Goal: Task Accomplishment & Management: Manage account settings

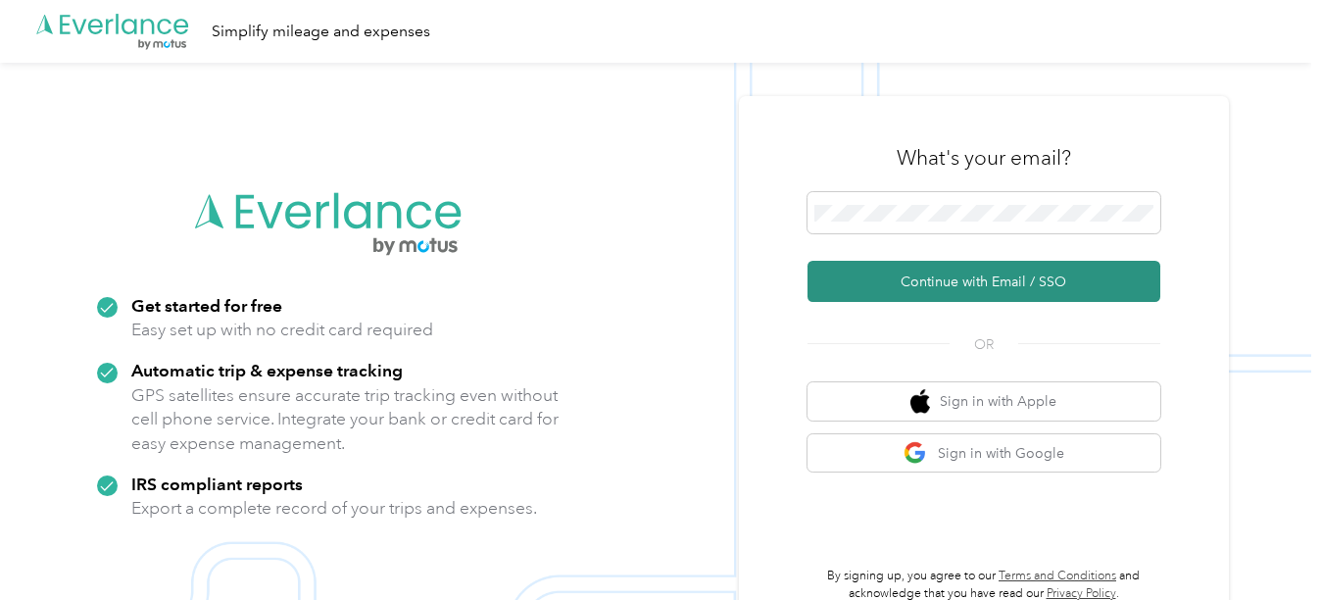
click at [965, 277] on button "Continue with Email / SSO" at bounding box center [984, 281] width 353 height 41
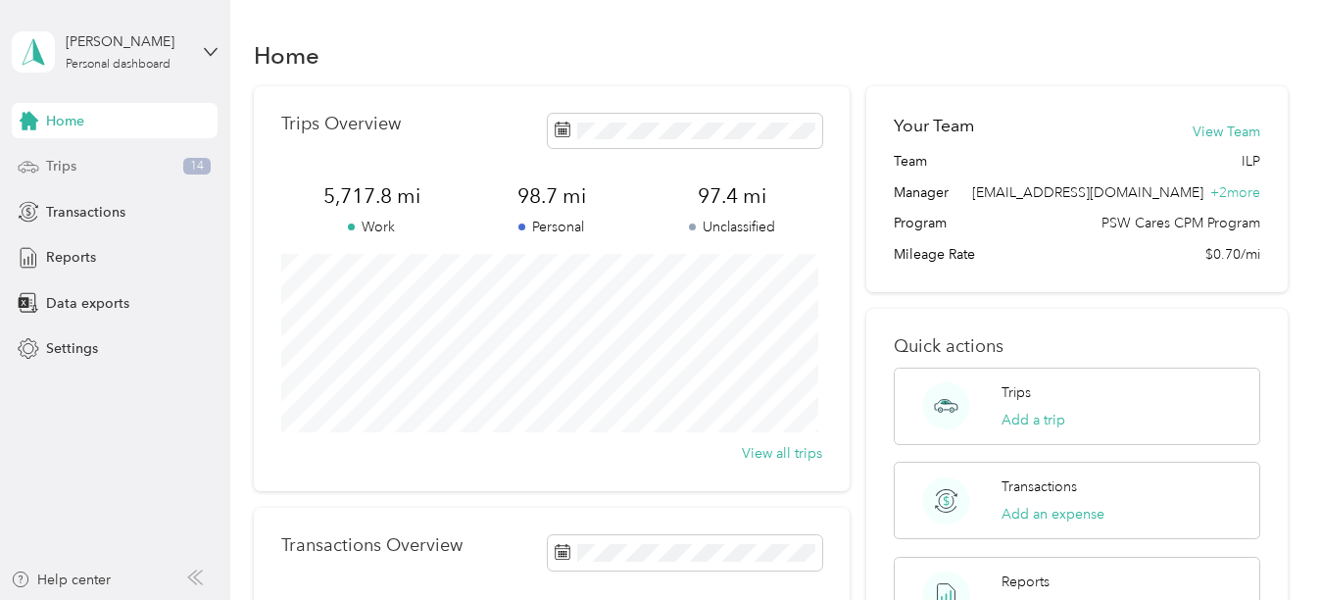
drag, startPoint x: 82, startPoint y: 162, endPoint x: 96, endPoint y: 172, distance: 16.9
click at [82, 161] on div "Trips 14" at bounding box center [115, 166] width 206 height 35
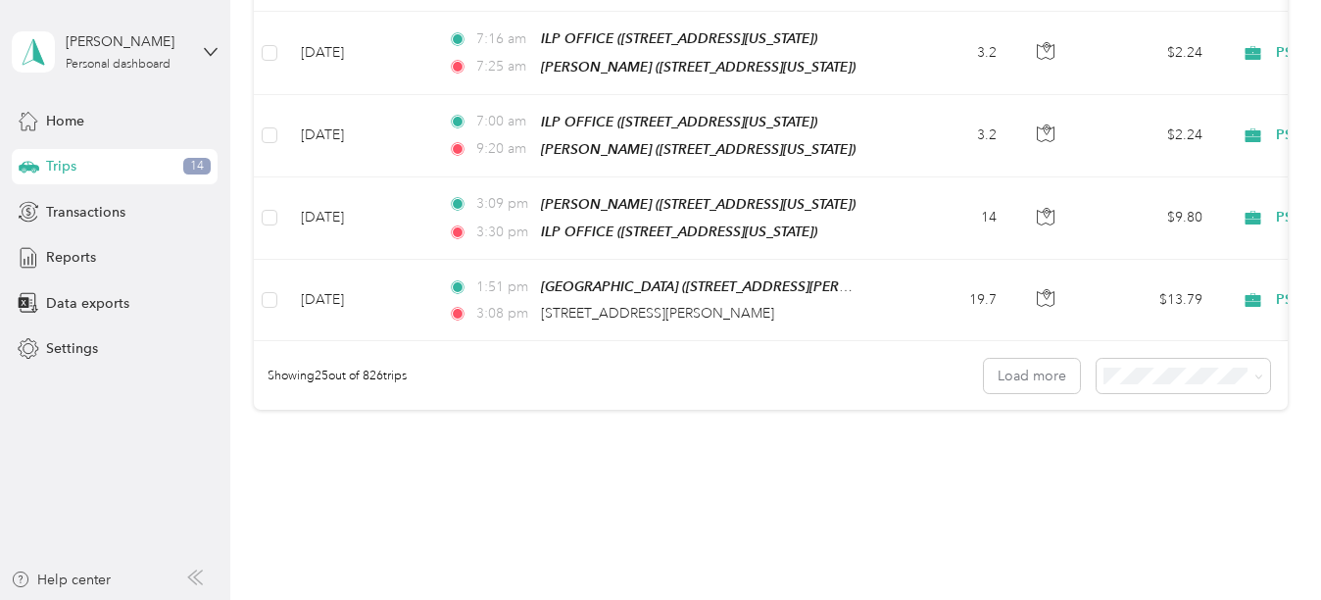
scroll to position [2002, 0]
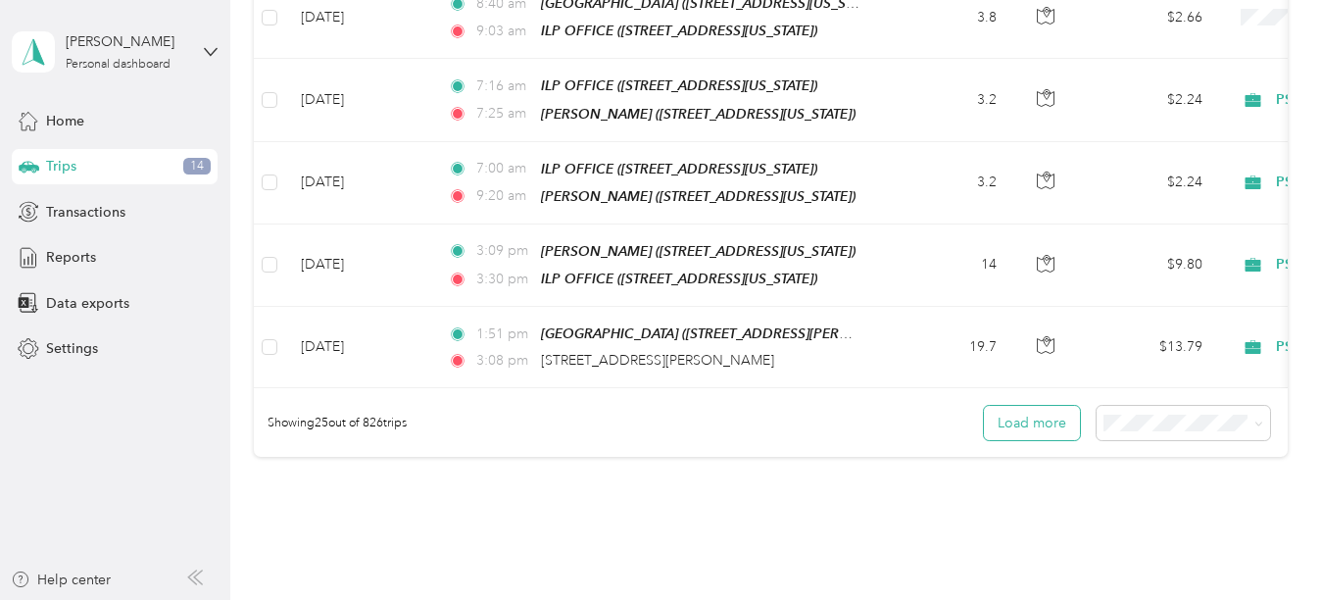
click at [1047, 406] on button "Load more" at bounding box center [1032, 423] width 96 height 34
